Goal: Task Accomplishment & Management: Manage account settings

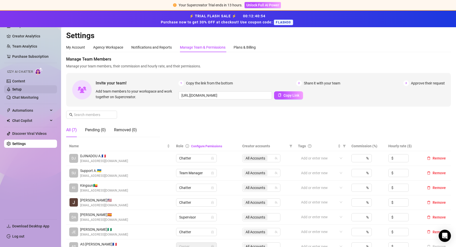
click at [18, 89] on link "Setup" at bounding box center [16, 89] width 9 height 4
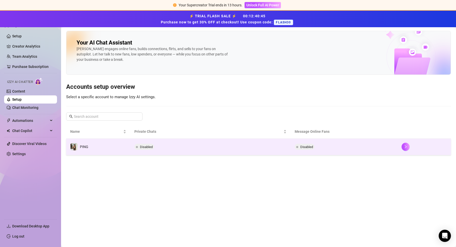
click at [205, 144] on td "Disabled" at bounding box center [210, 147] width 160 height 17
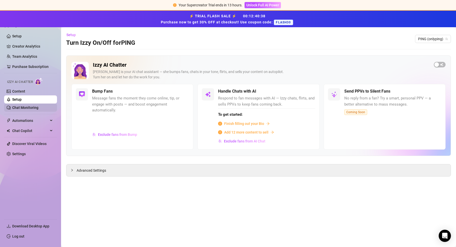
click at [28, 108] on link "Chat Monitoring" at bounding box center [25, 108] width 26 height 4
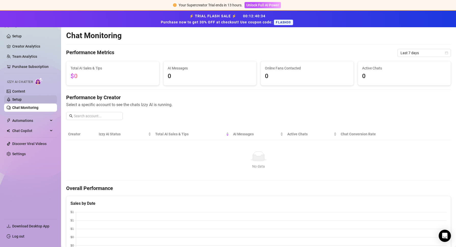
click at [22, 97] on link "Setup" at bounding box center [16, 99] width 9 height 4
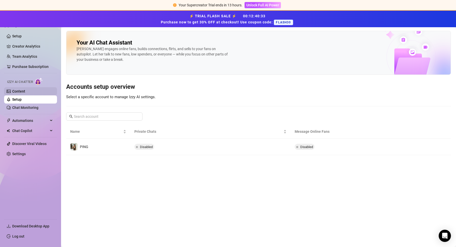
click at [25, 92] on link "Content" at bounding box center [18, 91] width 13 height 4
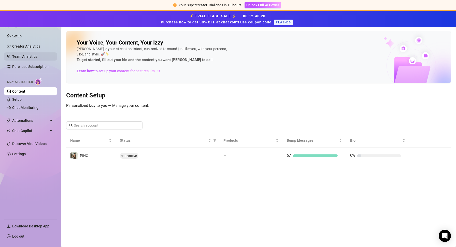
click at [37, 56] on link "Team Analytics" at bounding box center [24, 56] width 25 height 4
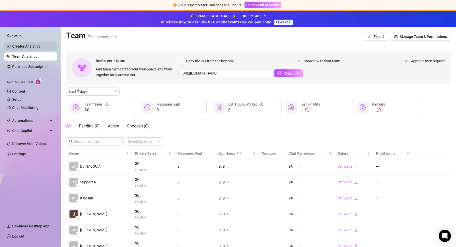
click at [41, 49] on link "Creator Analytics" at bounding box center [32, 46] width 41 height 8
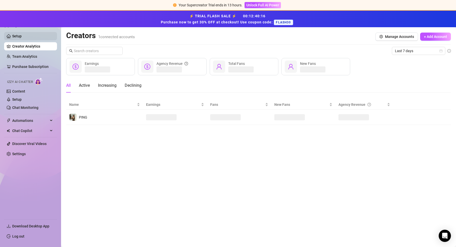
click at [22, 37] on link "Setup" at bounding box center [16, 36] width 9 height 4
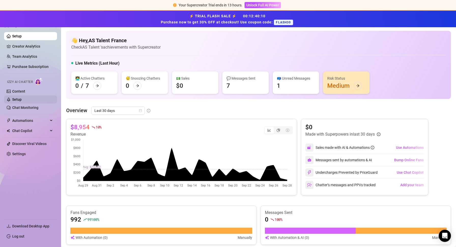
click at [22, 101] on link "Setup" at bounding box center [16, 99] width 9 height 4
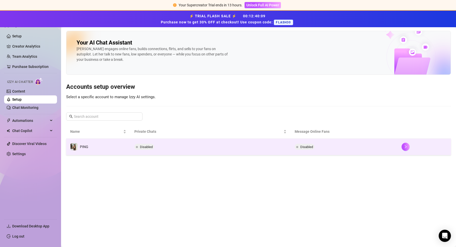
click at [111, 146] on td "PING" at bounding box center [98, 147] width 64 height 17
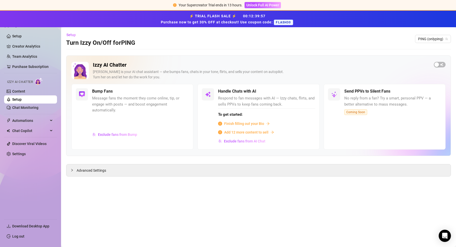
click at [251, 124] on span "Finish filling out your Bio" at bounding box center [244, 124] width 40 height 6
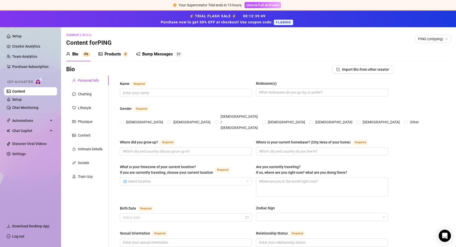
click at [114, 53] on div "Products" at bounding box center [113, 54] width 16 height 6
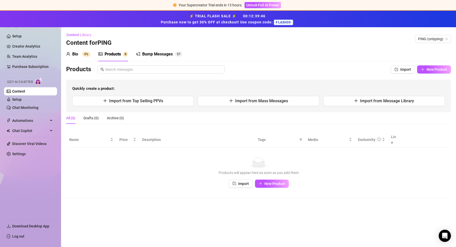
click at [83, 53] on sup "0%" at bounding box center [86, 54] width 8 height 5
